Goal: Find specific page/section: Find specific page/section

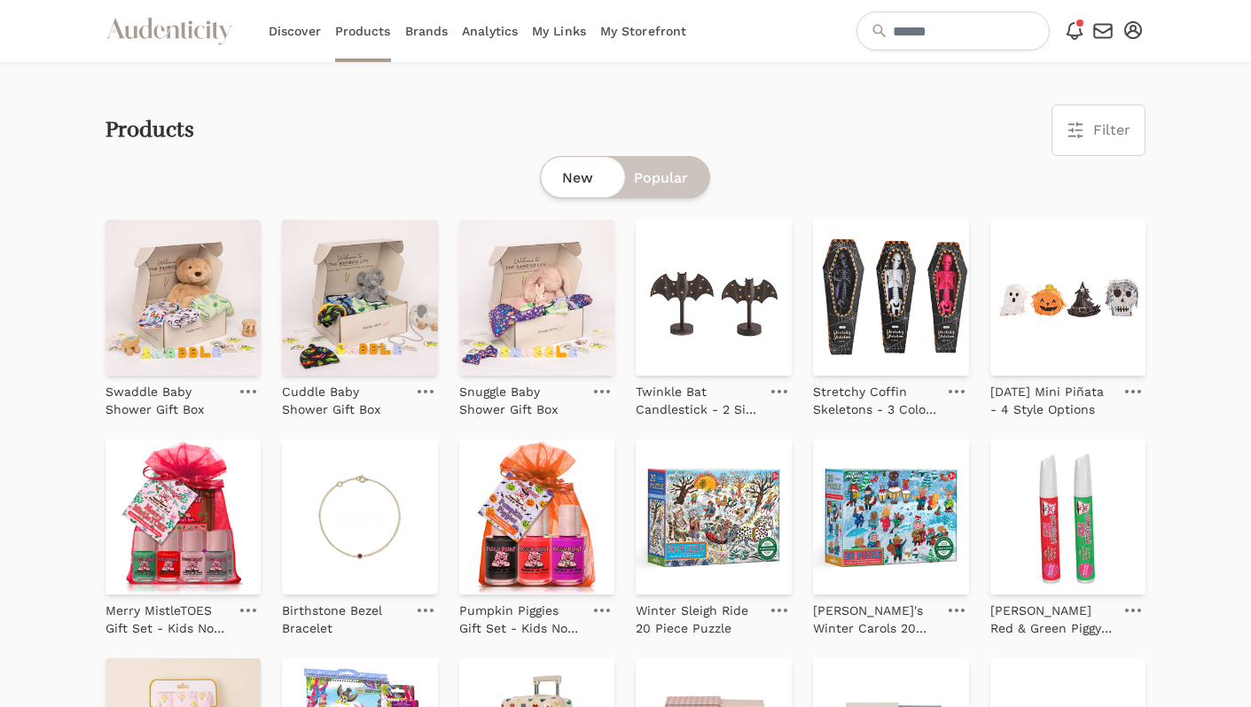
click at [485, 37] on link "Analytics" at bounding box center [490, 31] width 56 height 62
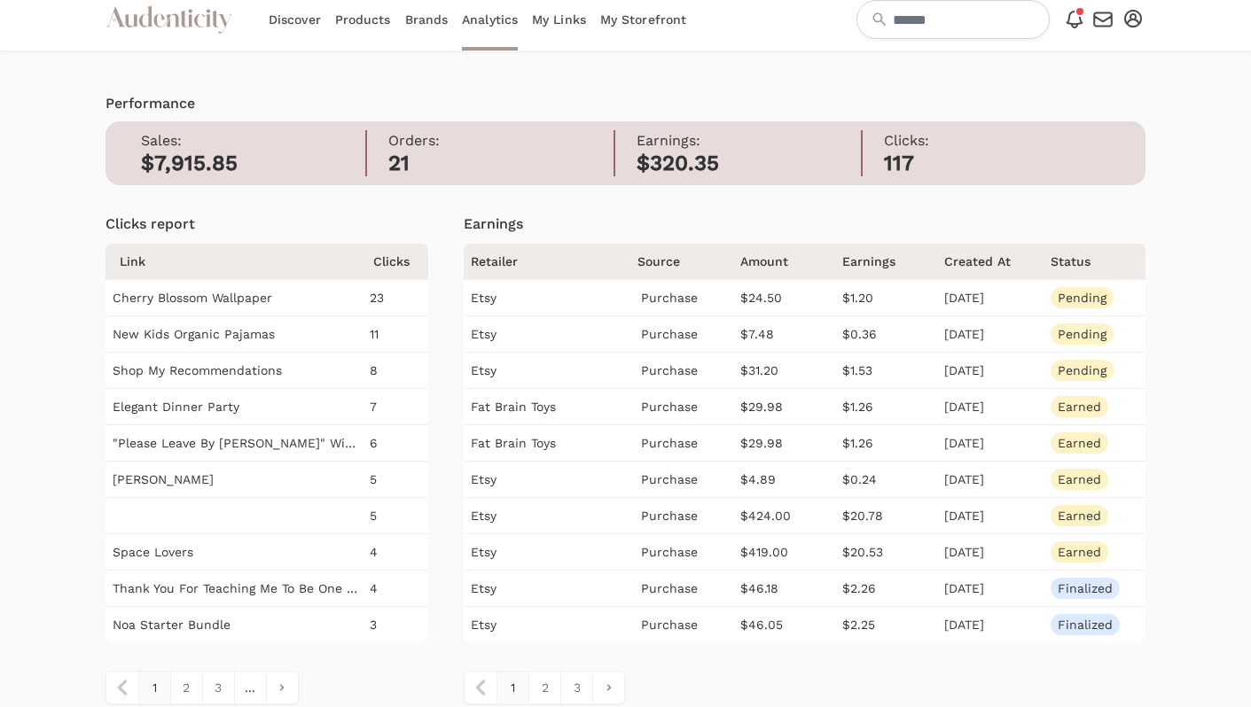
scroll to position [18, 0]
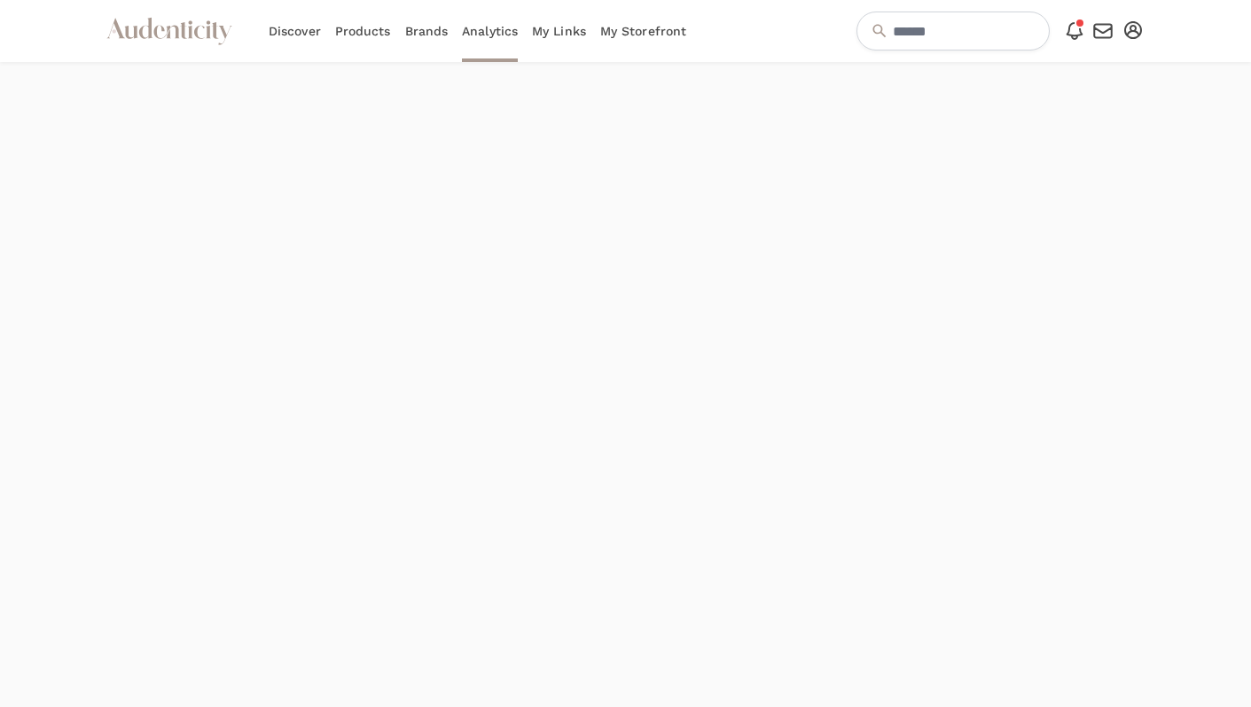
scroll to position [18, 0]
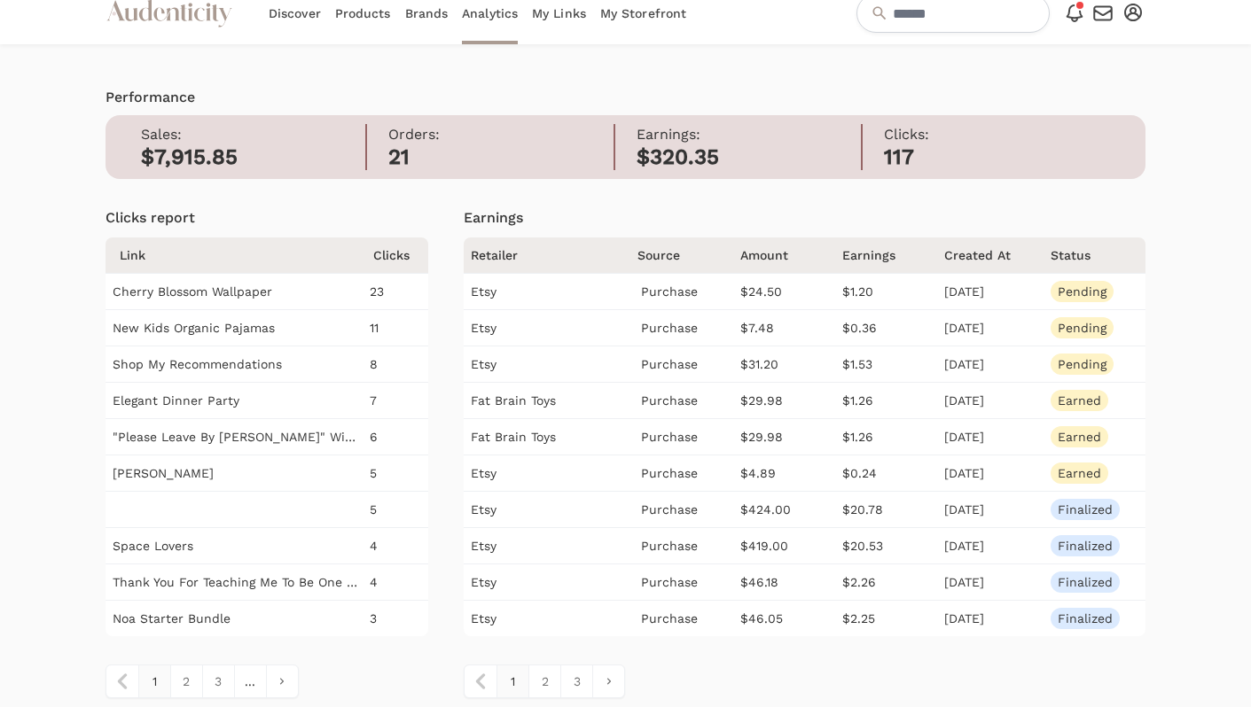
click at [1069, 12] on icon at bounding box center [1074, 13] width 15 height 16
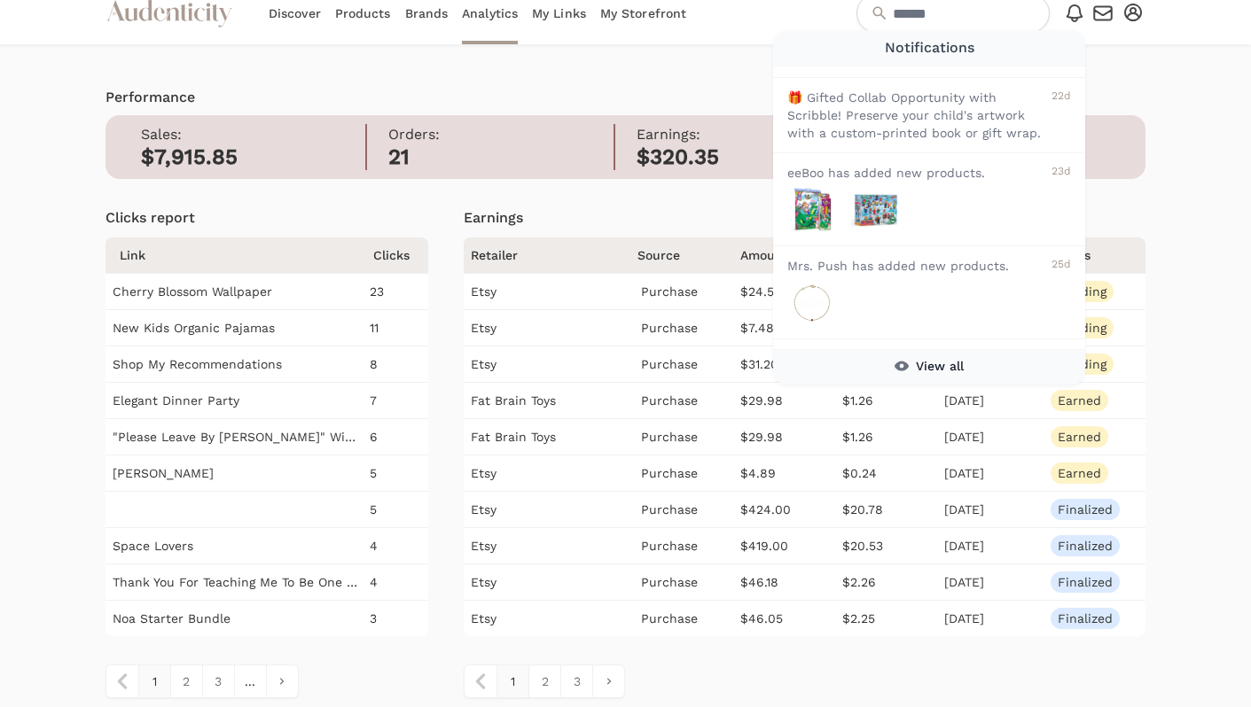
scroll to position [398, 0]
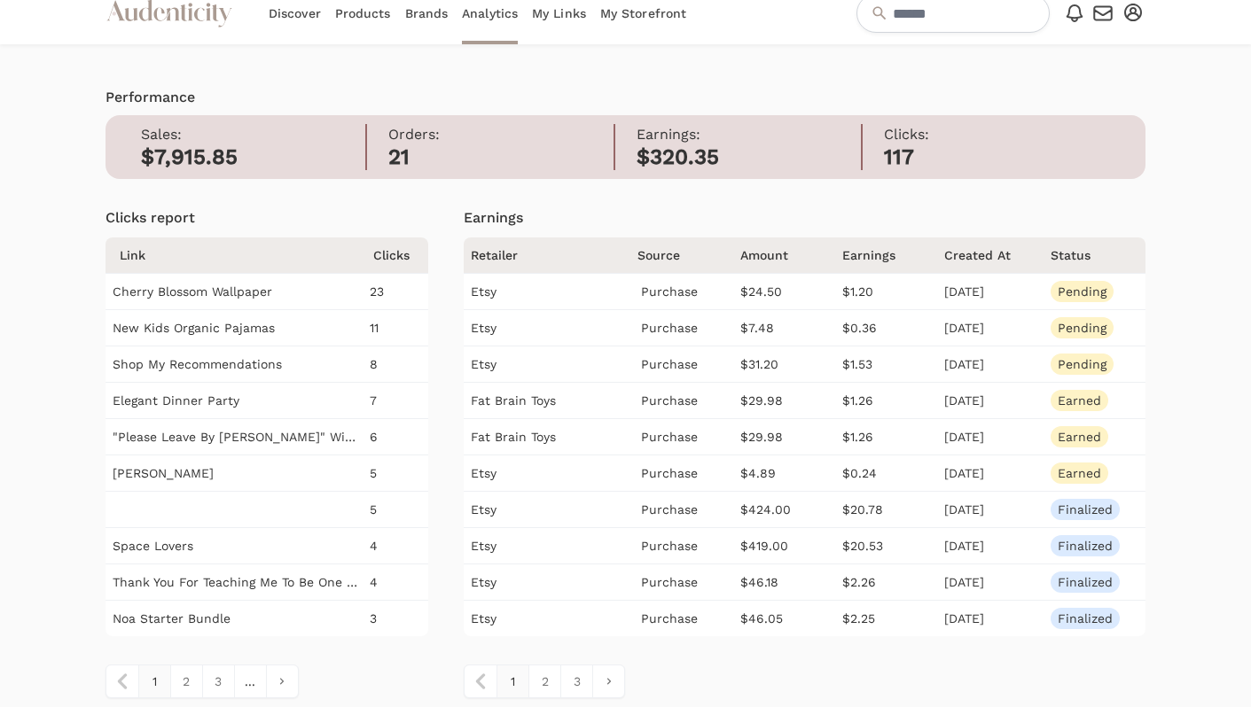
scroll to position [0, 0]
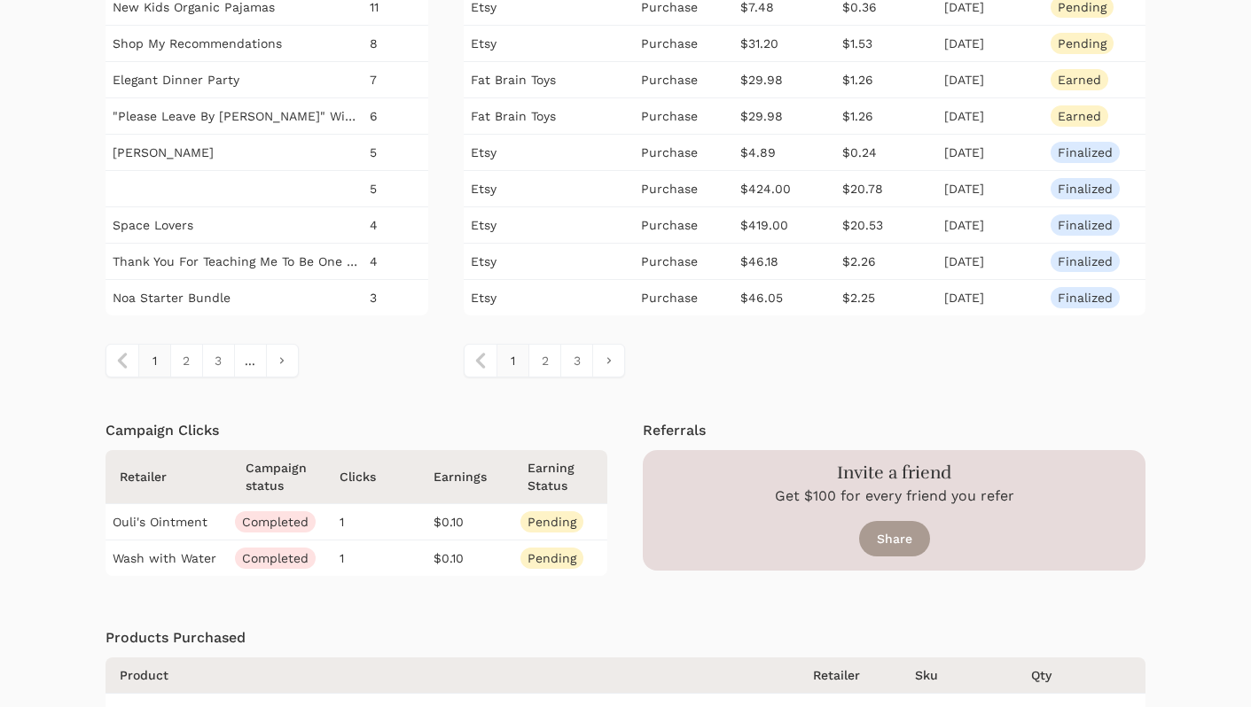
scroll to position [350, 0]
